Goal: Task Accomplishment & Management: Manage account settings

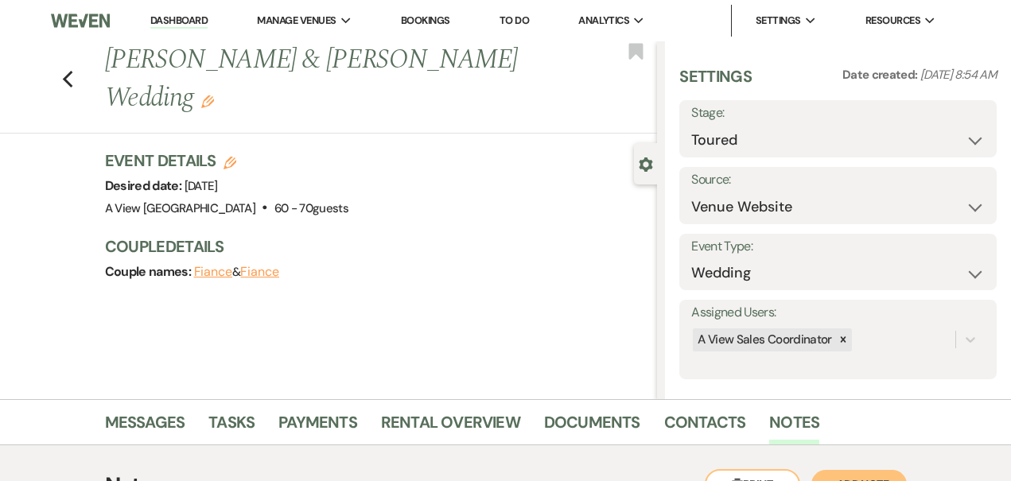
select select "5"
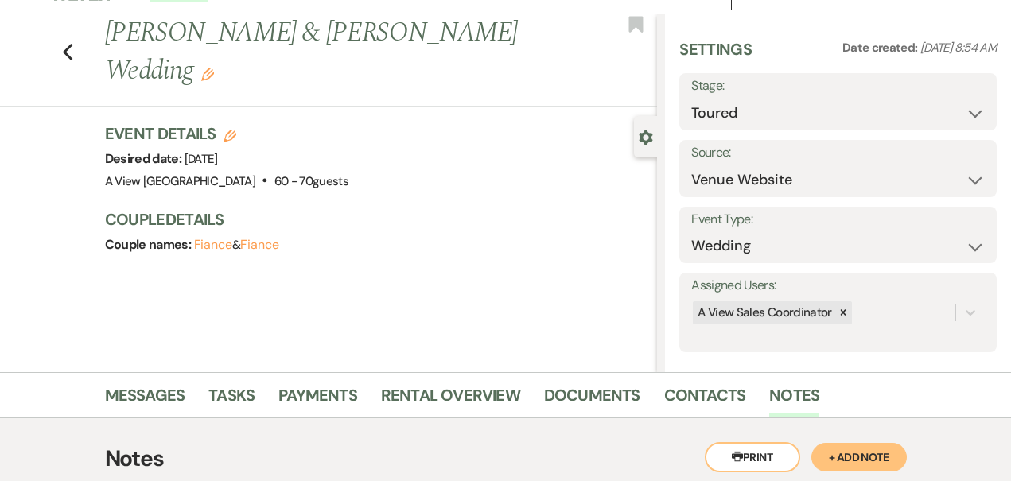
click at [72, 48] on div "Previous [PERSON_NAME] & [PERSON_NAME] Wedding Edit Bookmark" at bounding box center [324, 60] width 665 height 92
click at [69, 43] on icon "Previous" at bounding box center [68, 52] width 12 height 19
select select "5"
select select "8"
select select "4"
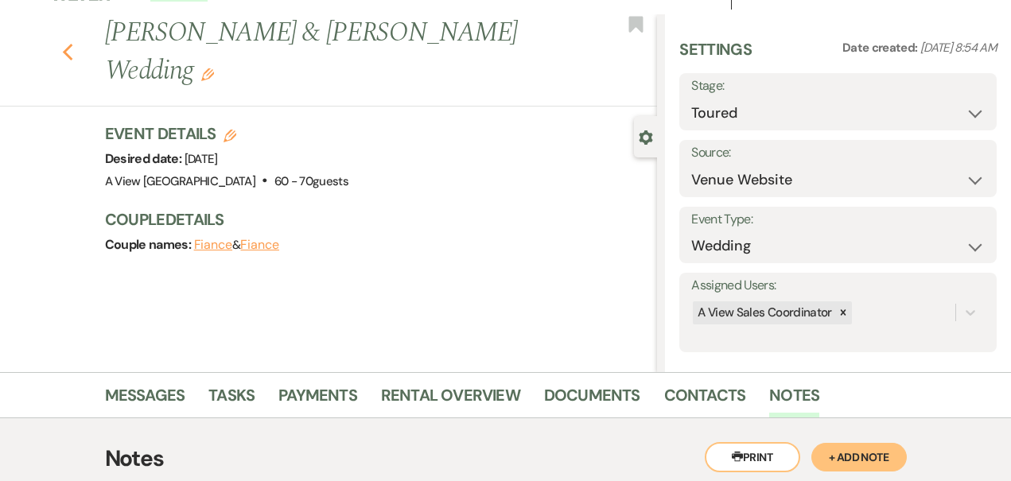
select select "8"
select select "10"
select select "8"
select select "4"
select select "8"
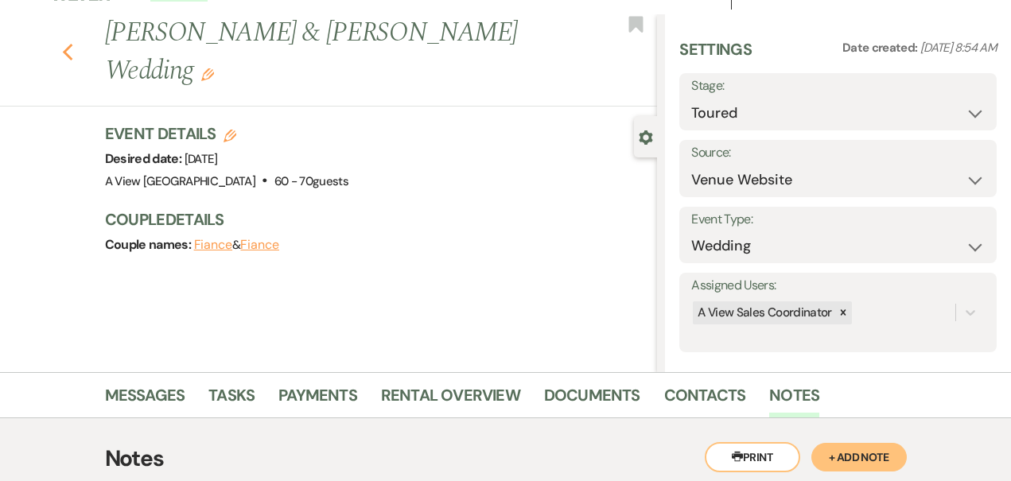
select select "4"
select select "8"
select select "4"
select select "8"
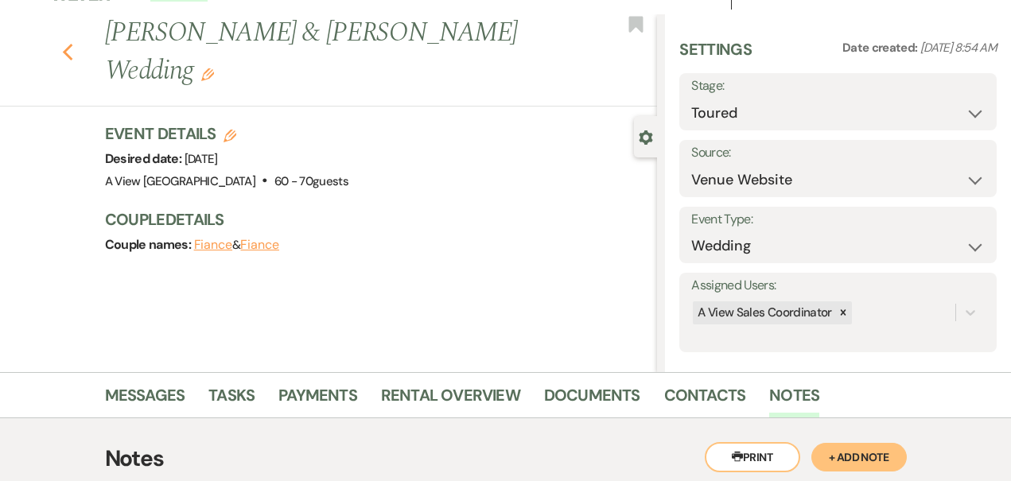
select select "4"
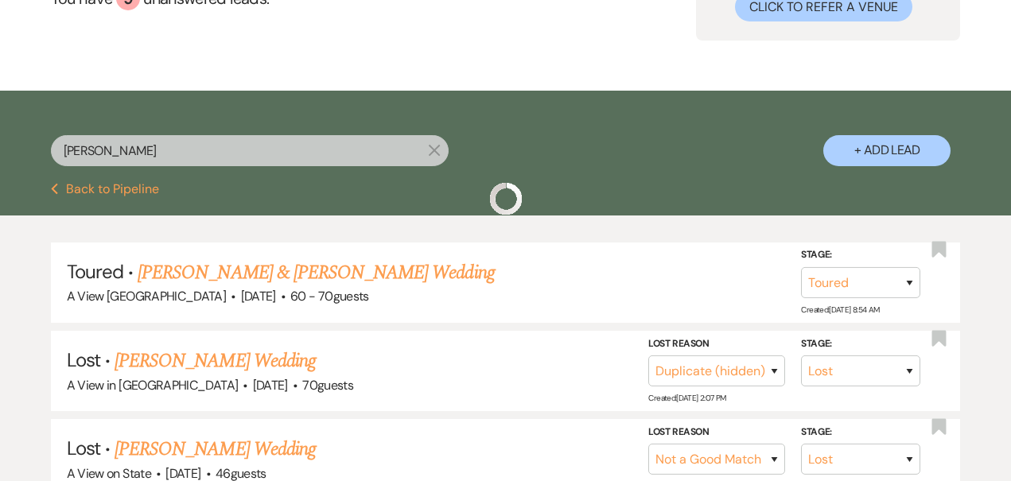
scroll to position [121, 0]
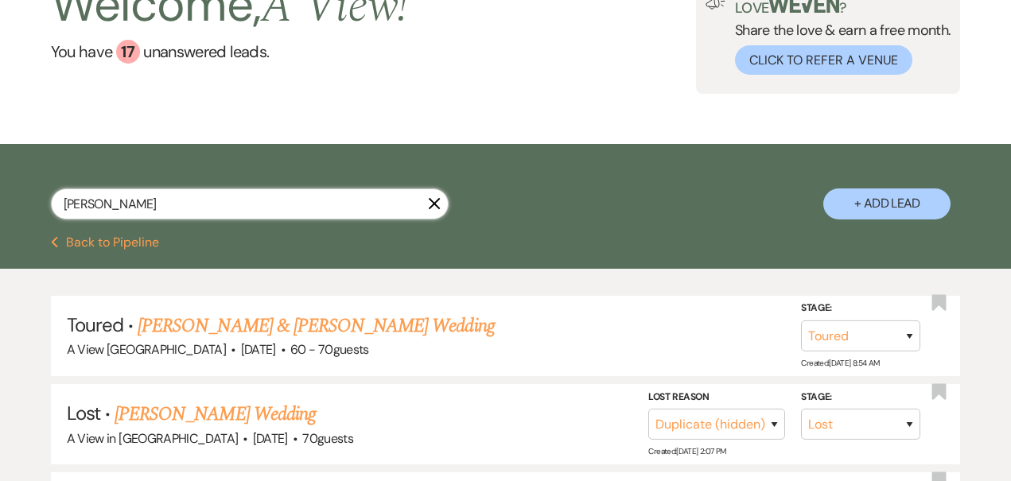
click at [441, 207] on input "[PERSON_NAME]" at bounding box center [250, 204] width 398 height 31
click at [438, 204] on icon "X" at bounding box center [434, 203] width 13 height 13
select select "9"
select select "8"
select select "4"
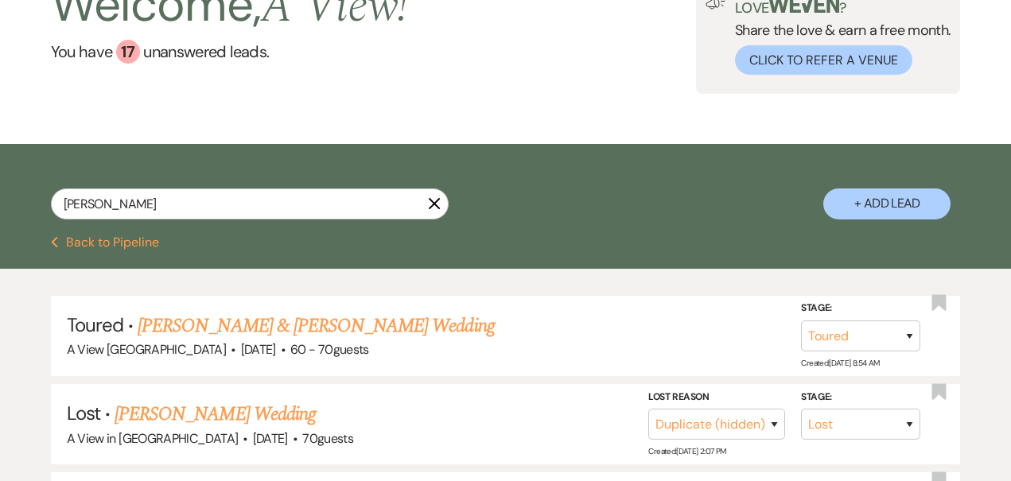
select select "8"
select select "4"
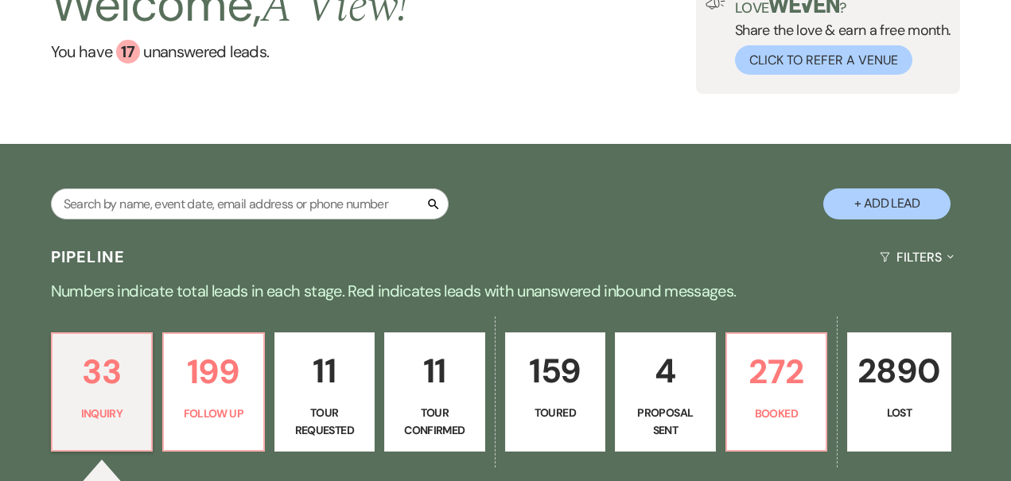
scroll to position [80, 0]
